Goal: Transaction & Acquisition: Register for event/course

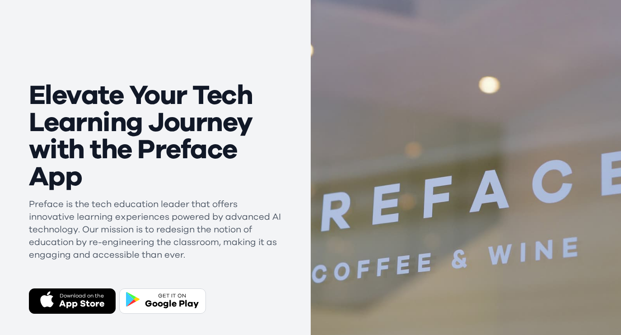
scroll to position [199, 0]
